Goal: Task Accomplishment & Management: Manage account settings

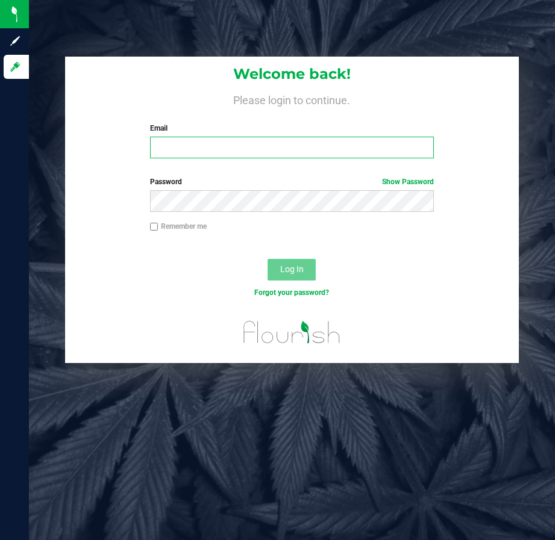
type input "[EMAIL_ADDRESS][DOMAIN_NAME]"
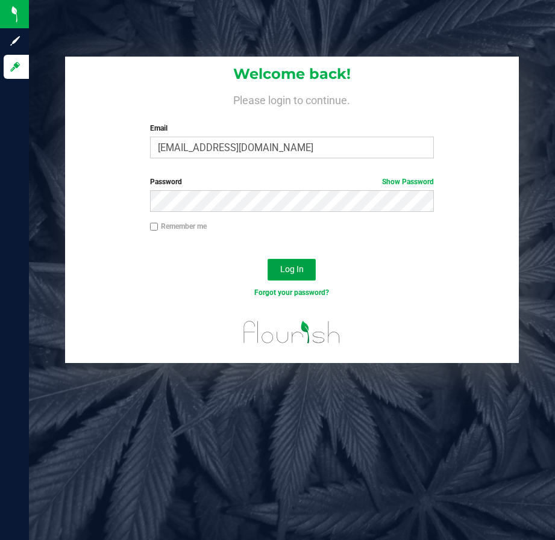
click at [297, 270] on span "Log In" at bounding box center [291, 269] width 23 height 10
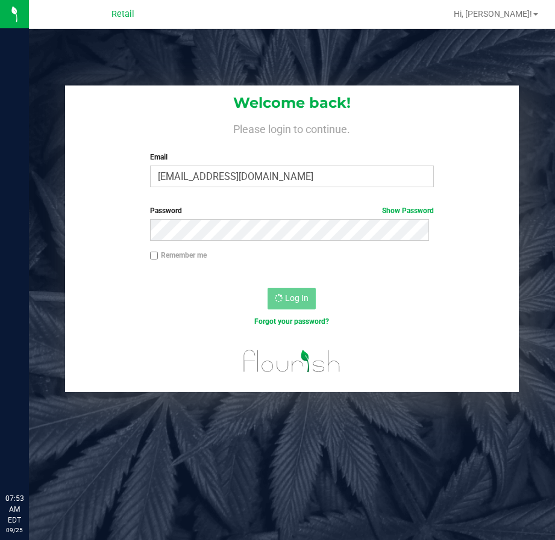
click at [295, 266] on div "Remember me" at bounding box center [291, 261] width 453 height 23
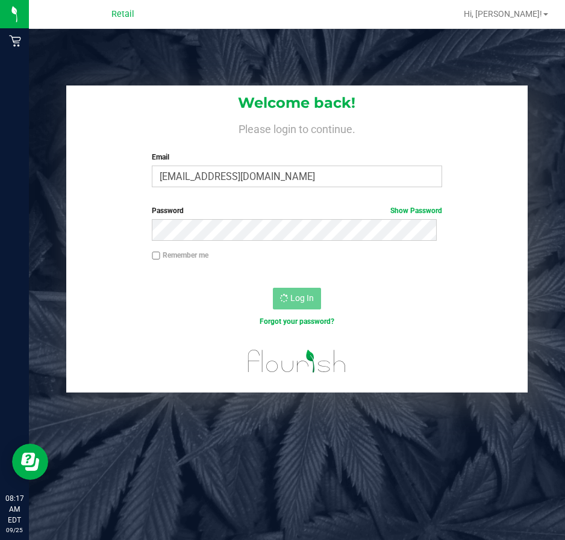
click at [546, 130] on div "Welcome back! Please login to continue. Email moretfrancisco0@gmail.com Require…" at bounding box center [297, 239] width 554 height 307
click at [432, 42] on div "Welcome back! Please login to continue. Email moretfrancisco0@gmail.com Require…" at bounding box center [297, 299] width 536 height 540
click at [275, 40] on div "Welcome back! Please login to continue. Email moretfrancisco0@gmail.com Require…" at bounding box center [297, 299] width 536 height 540
